Goal: Communication & Community: Answer question/provide support

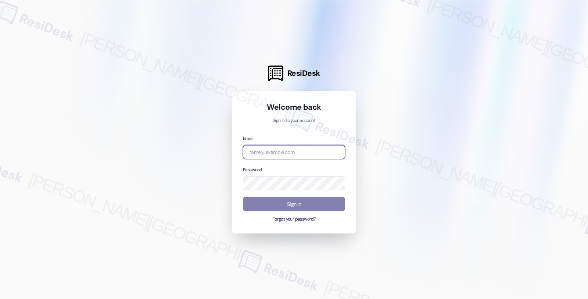
click at [262, 153] on input "email" at bounding box center [294, 152] width 102 height 14
type input "automated-surveys-twelve_rivers_management-fides.[PERSON_NAME]@twelve_rivers_[D…"
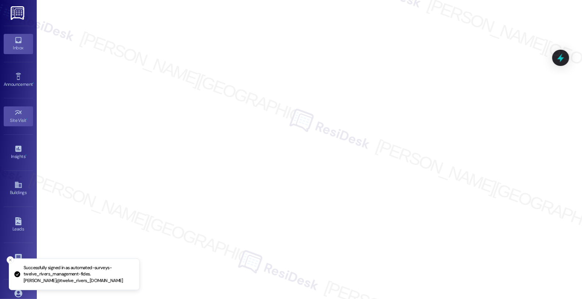
click at [24, 46] on div "Inbox" at bounding box center [18, 47] width 37 height 7
